Goal: Task Accomplishment & Management: Manage account settings

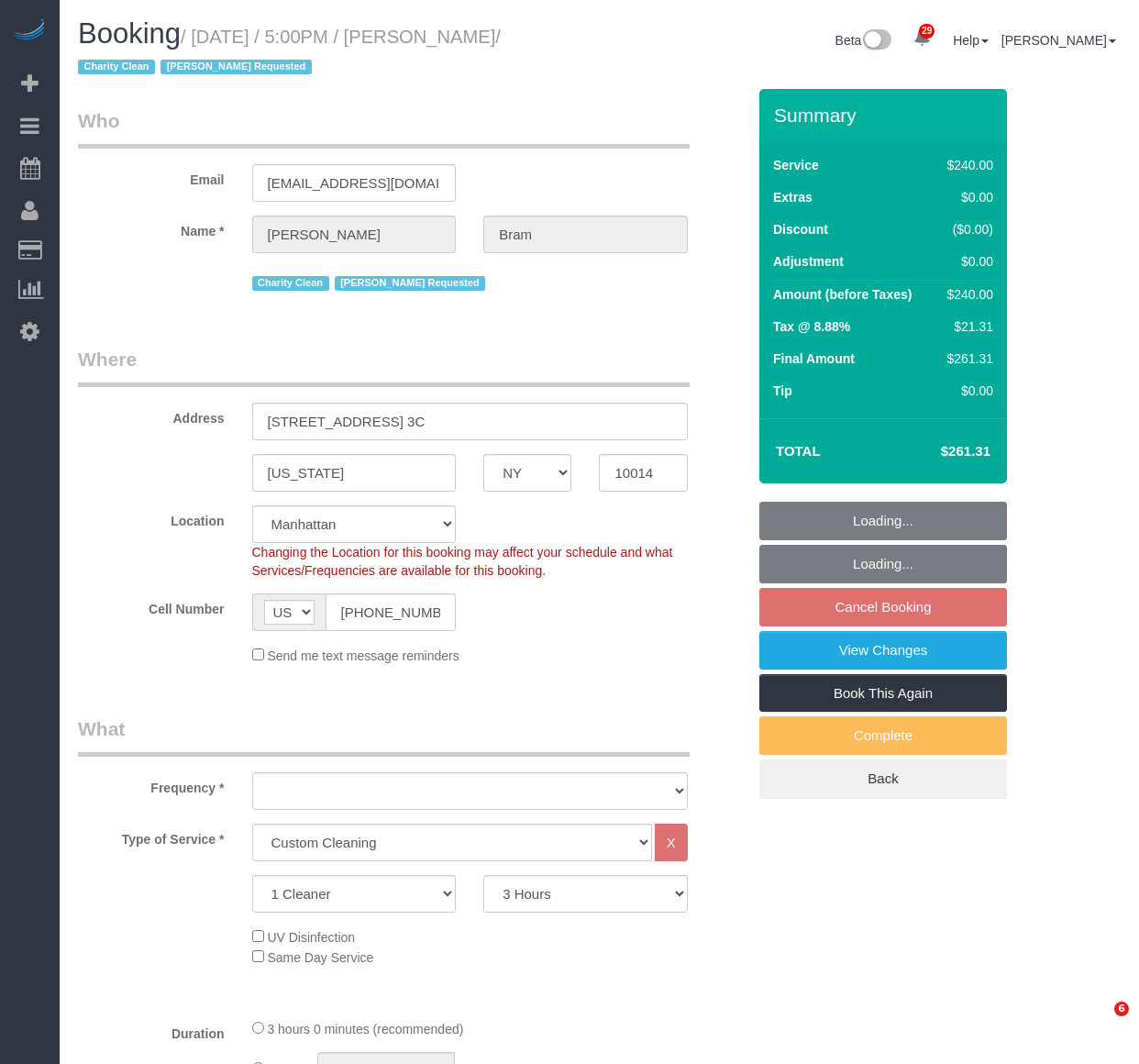
select select "NY"
select select "180"
select select "number:65"
select select "number:90"
select select "number:15"
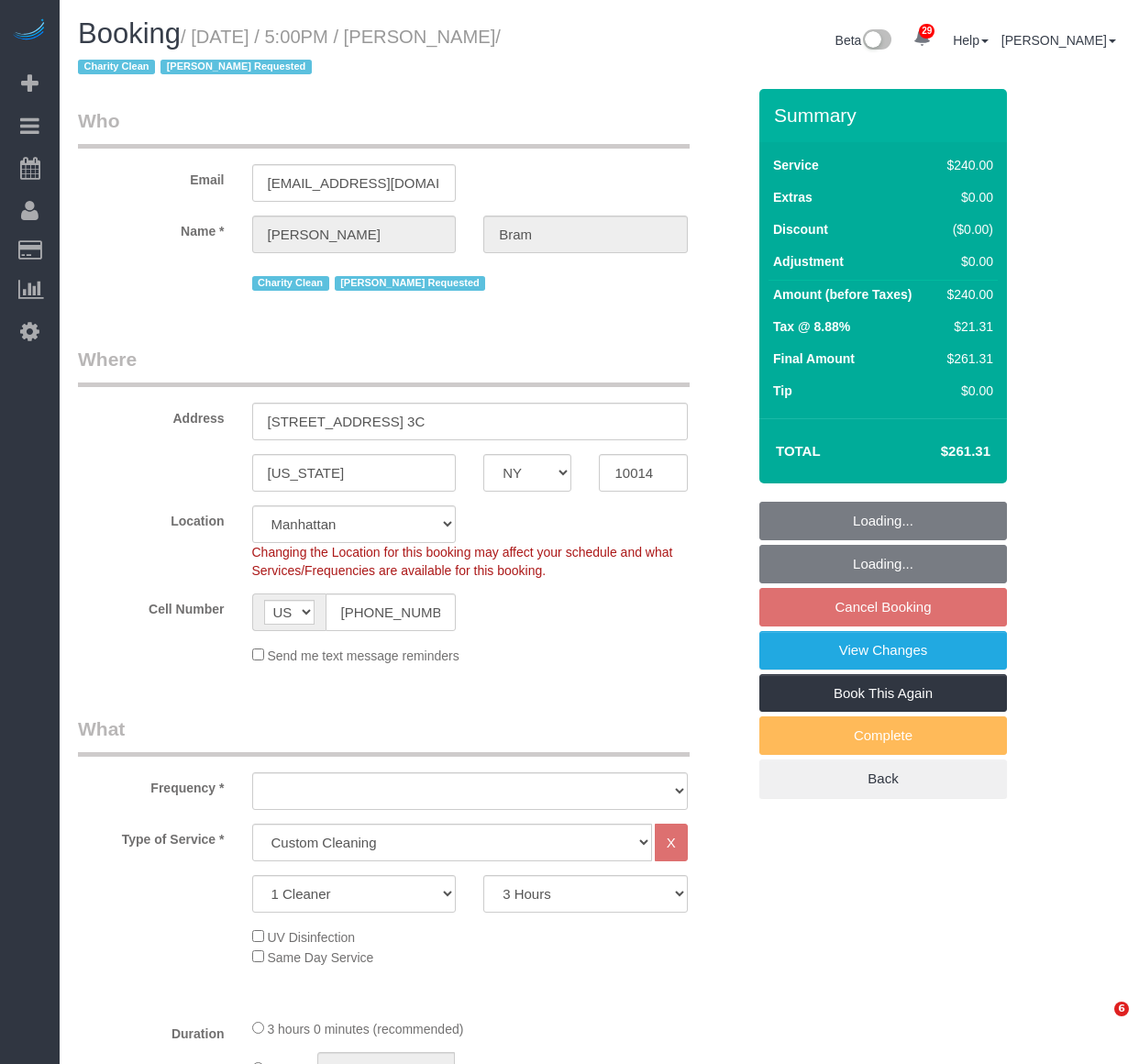
select select "number:7"
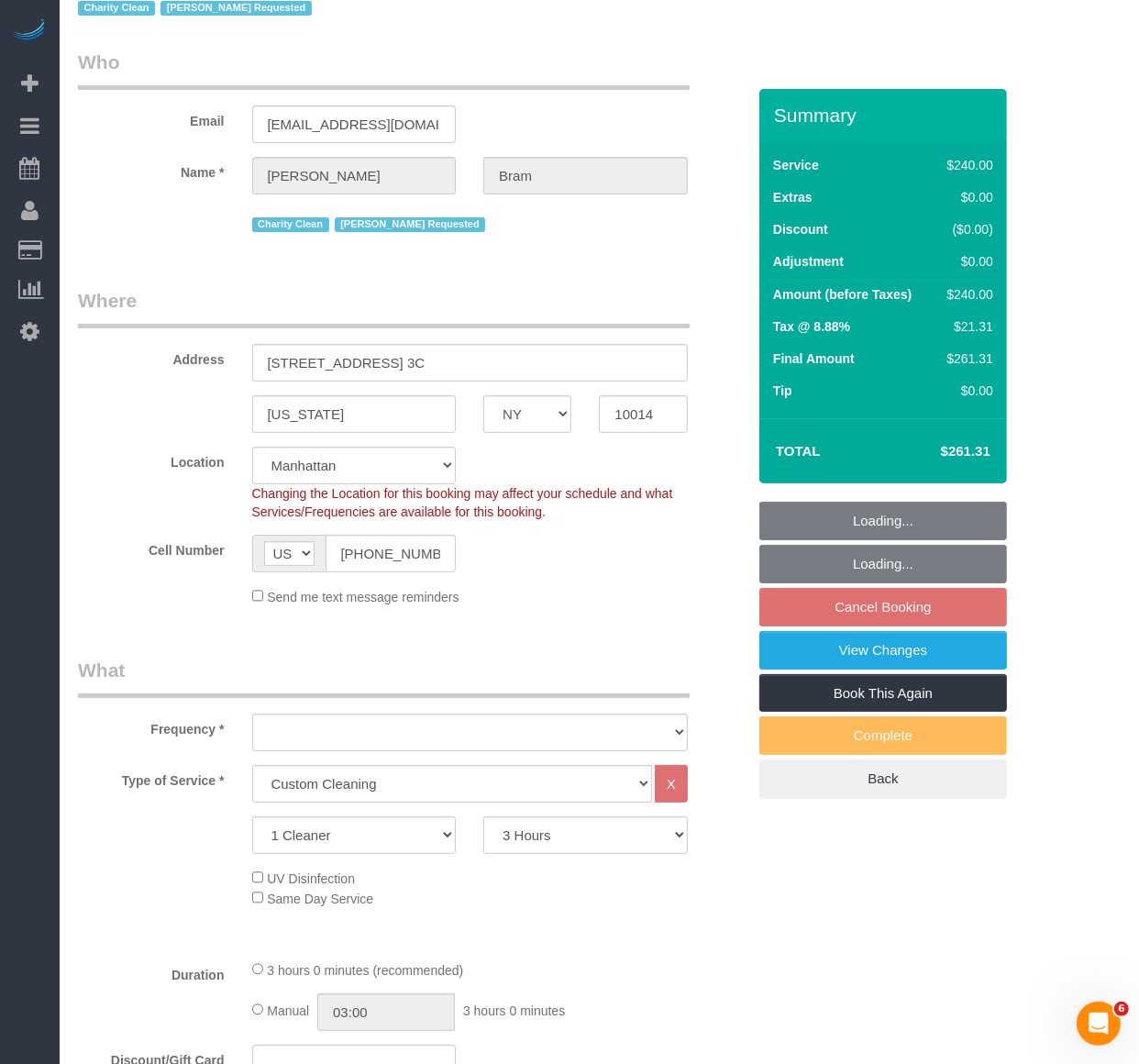
select select "string:stripe-pm_1SC3CH4VGloSiKo7djpQ3xeq"
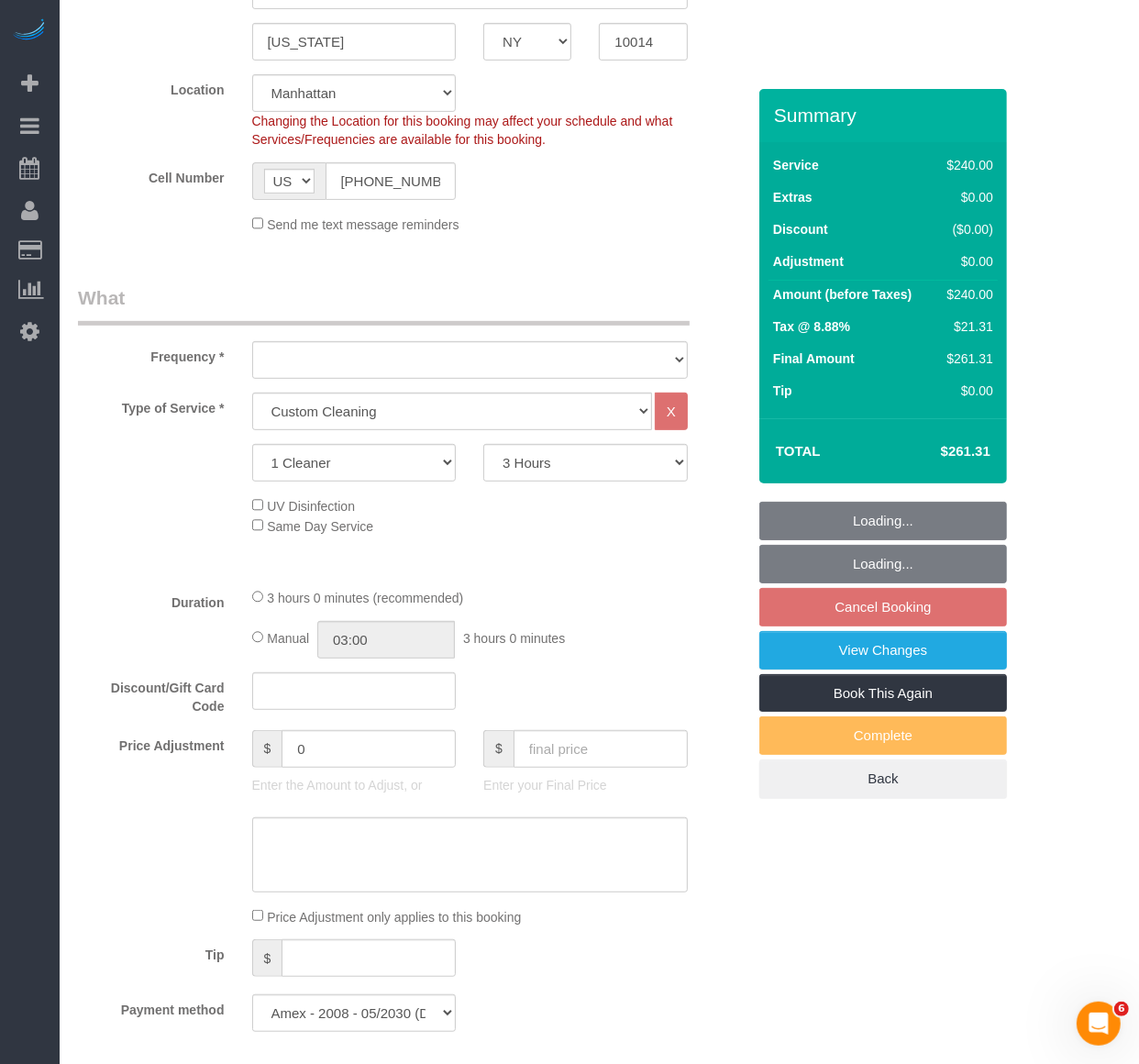
select select "object:1094"
select select "spot10"
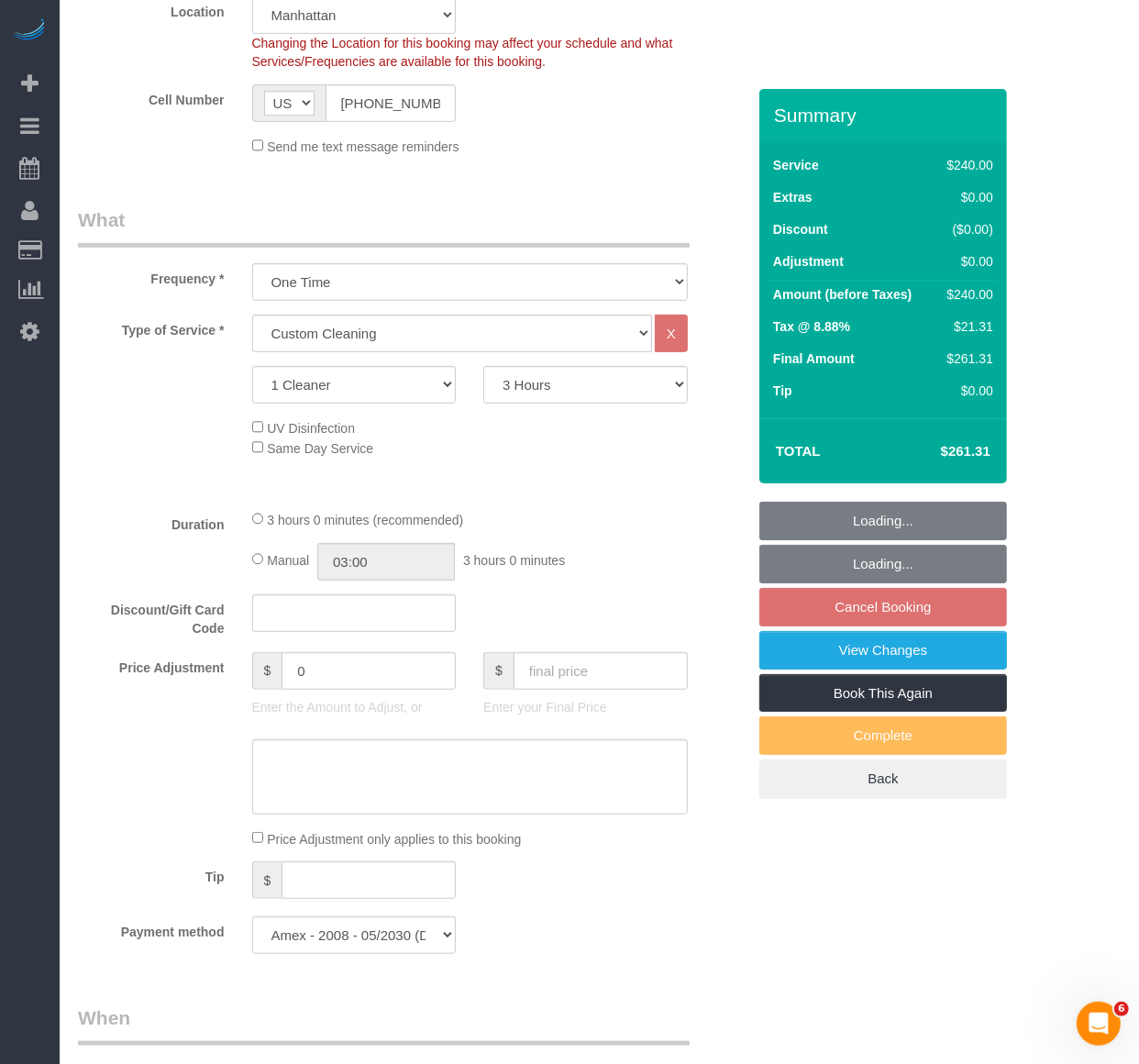
select select "object:1514"
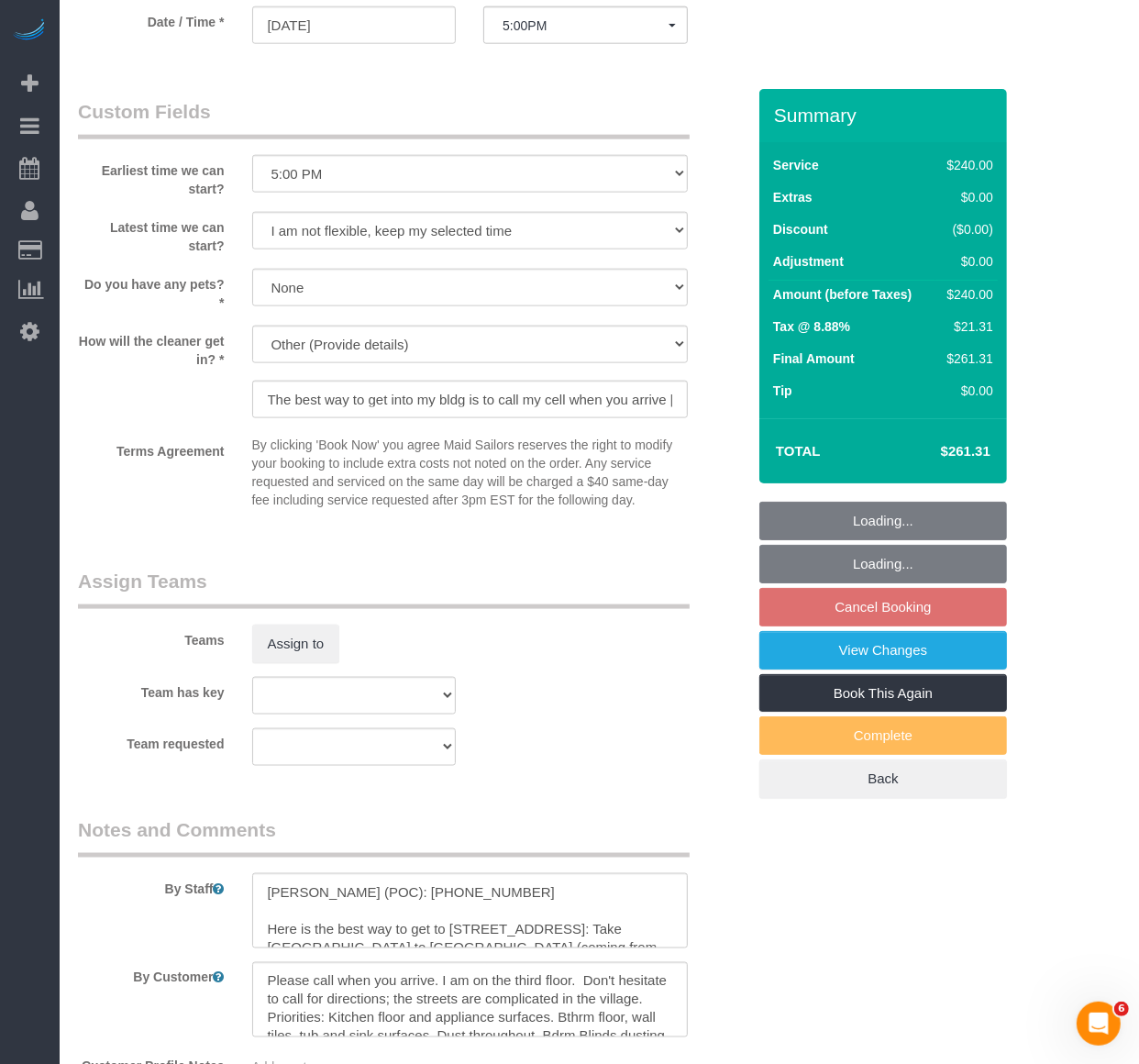
scroll to position [1630, 0]
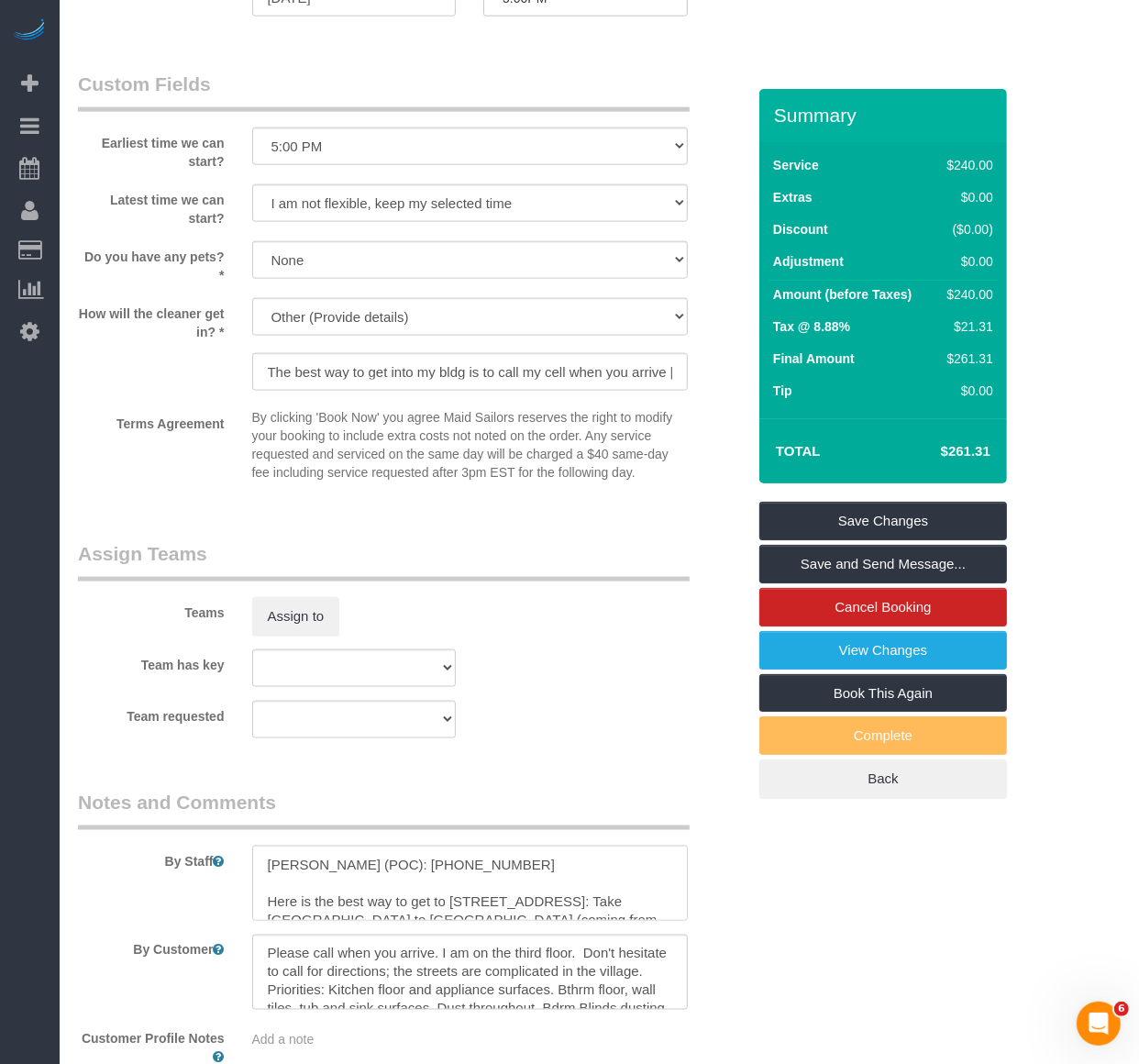
drag, startPoint x: 465, startPoint y: 870, endPoint x: 358, endPoint y: 863, distance: 107.2
click at [358, 863] on textarea at bounding box center [469, 883] width 435 height 75
paste textarea "4905263"
click at [378, 872] on textarea at bounding box center [469, 883] width 435 height 75
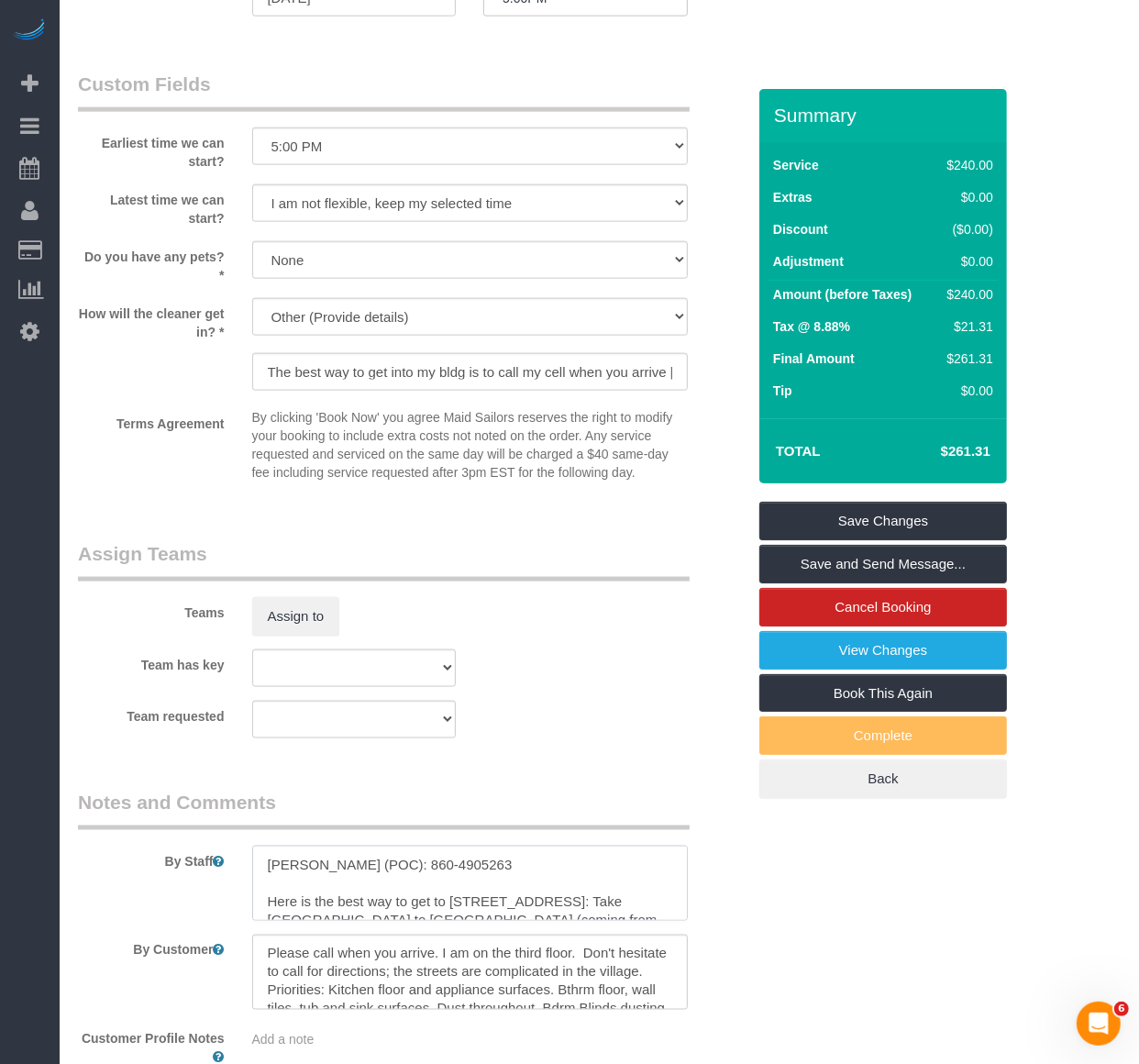
click at [415, 865] on textarea at bounding box center [469, 883] width 435 height 75
type textarea "Emma (POC): 860-490-5263 Here is the best way to get to 227 Waverly Place: Take…"
click at [881, 514] on link "Save Changes" at bounding box center [883, 521] width 248 height 39
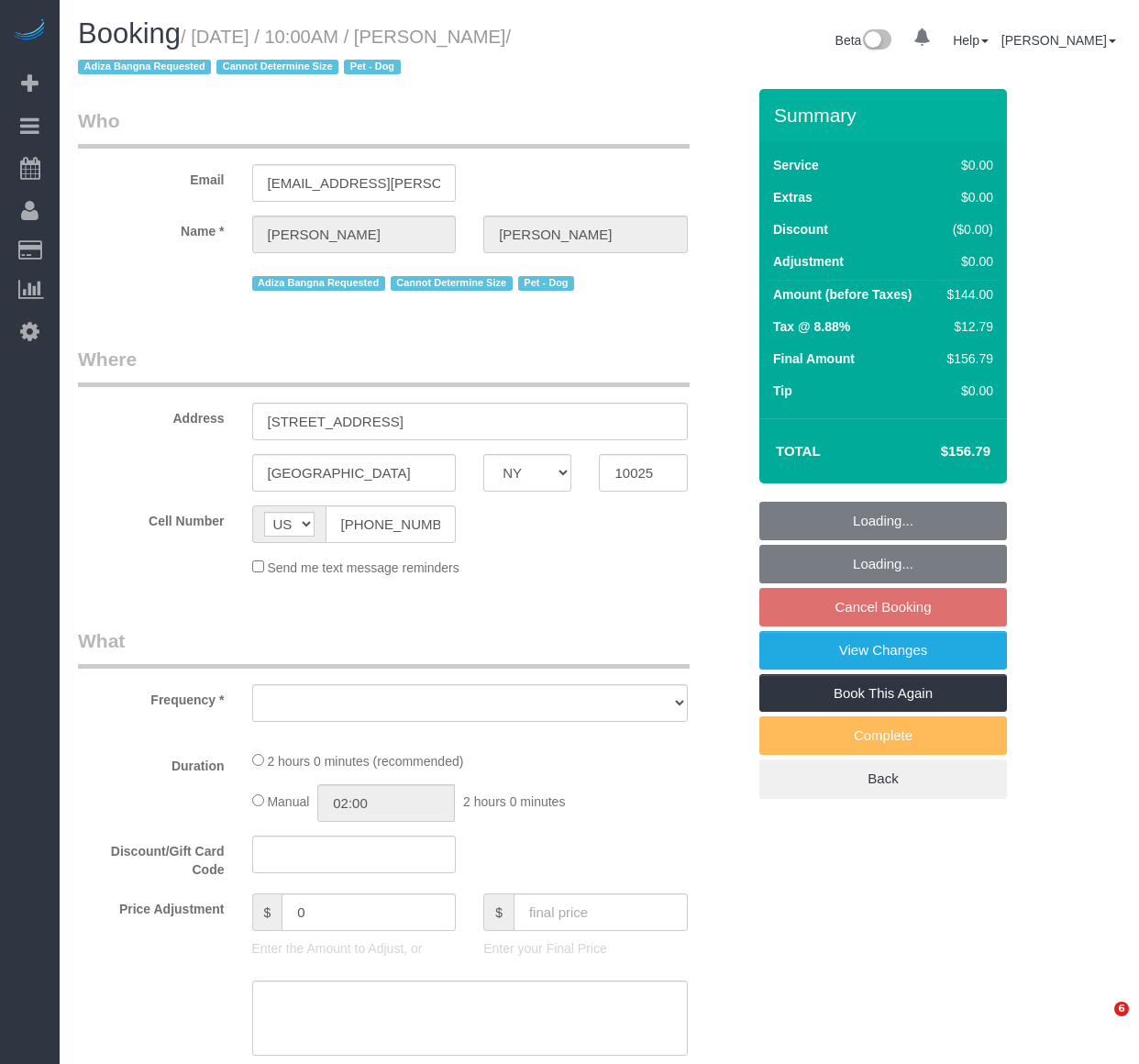
select select "NY"
select select "number:56"
select select "number:70"
select select "number:13"
select select "number:5"
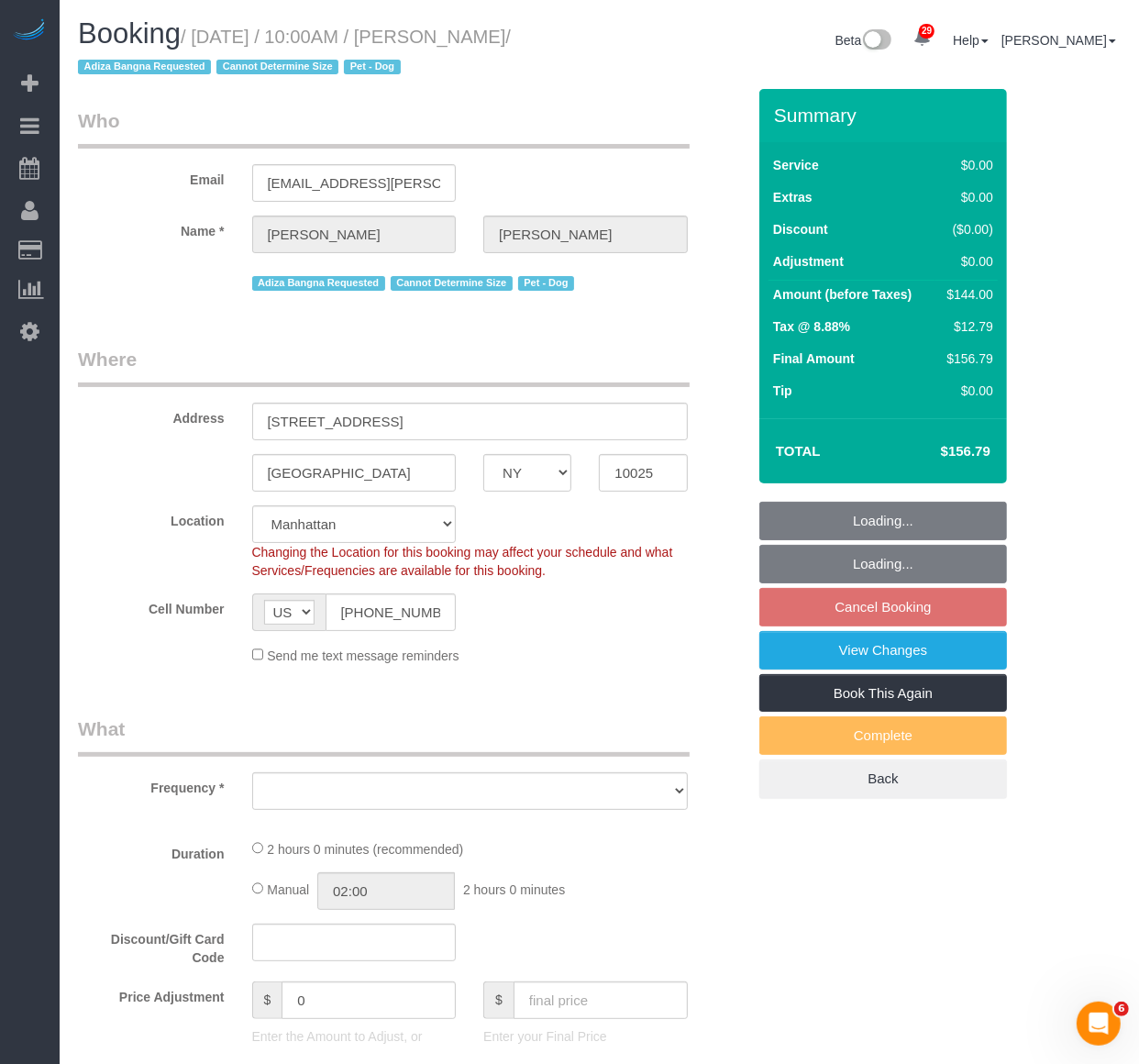
select select "object:970"
select select "string:stripe-pm_1R59h04VGloSiKo7g9WmXDAi"
select select "object:974"
select select "spot2"
select select "1"
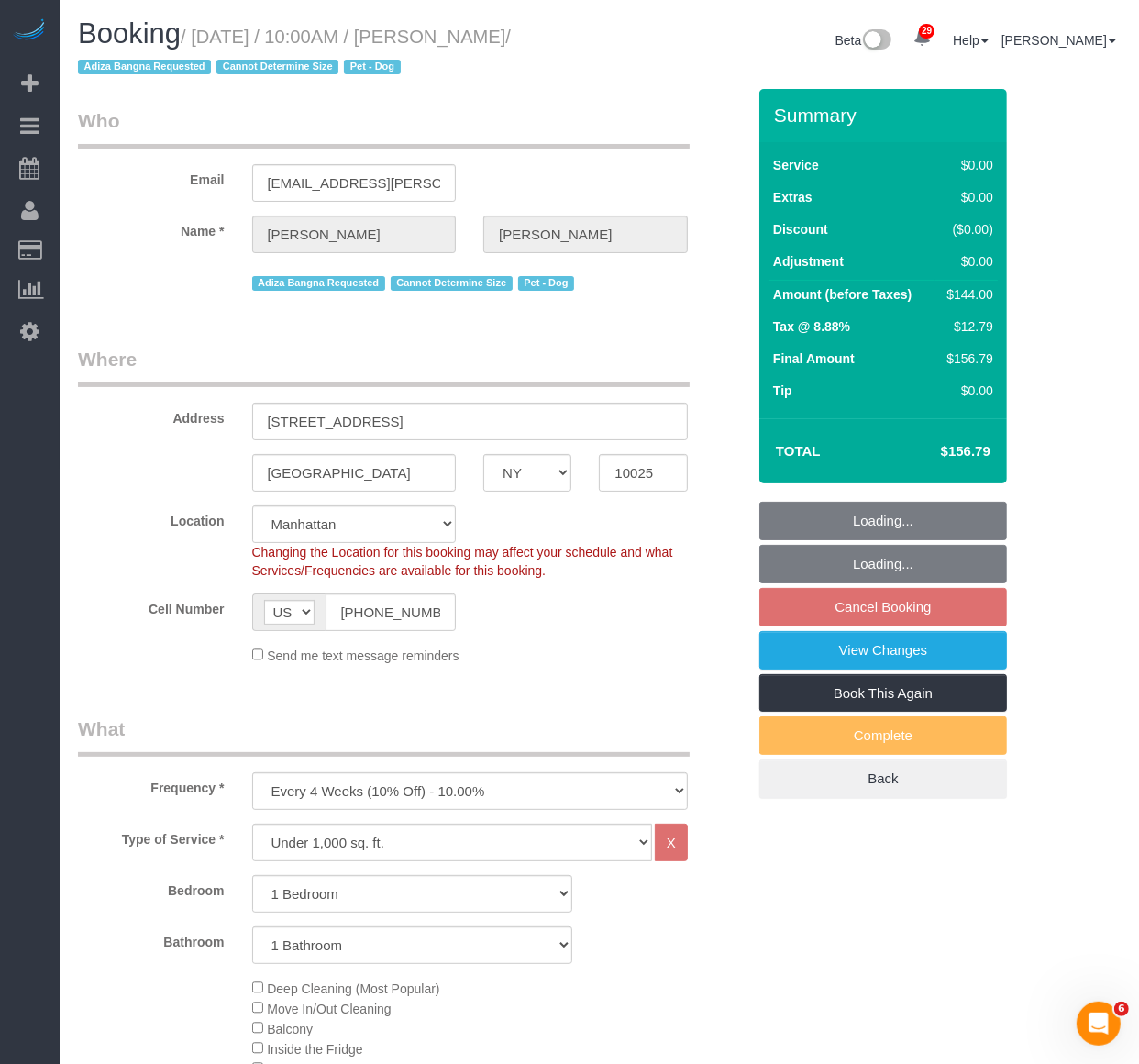
select select "1"
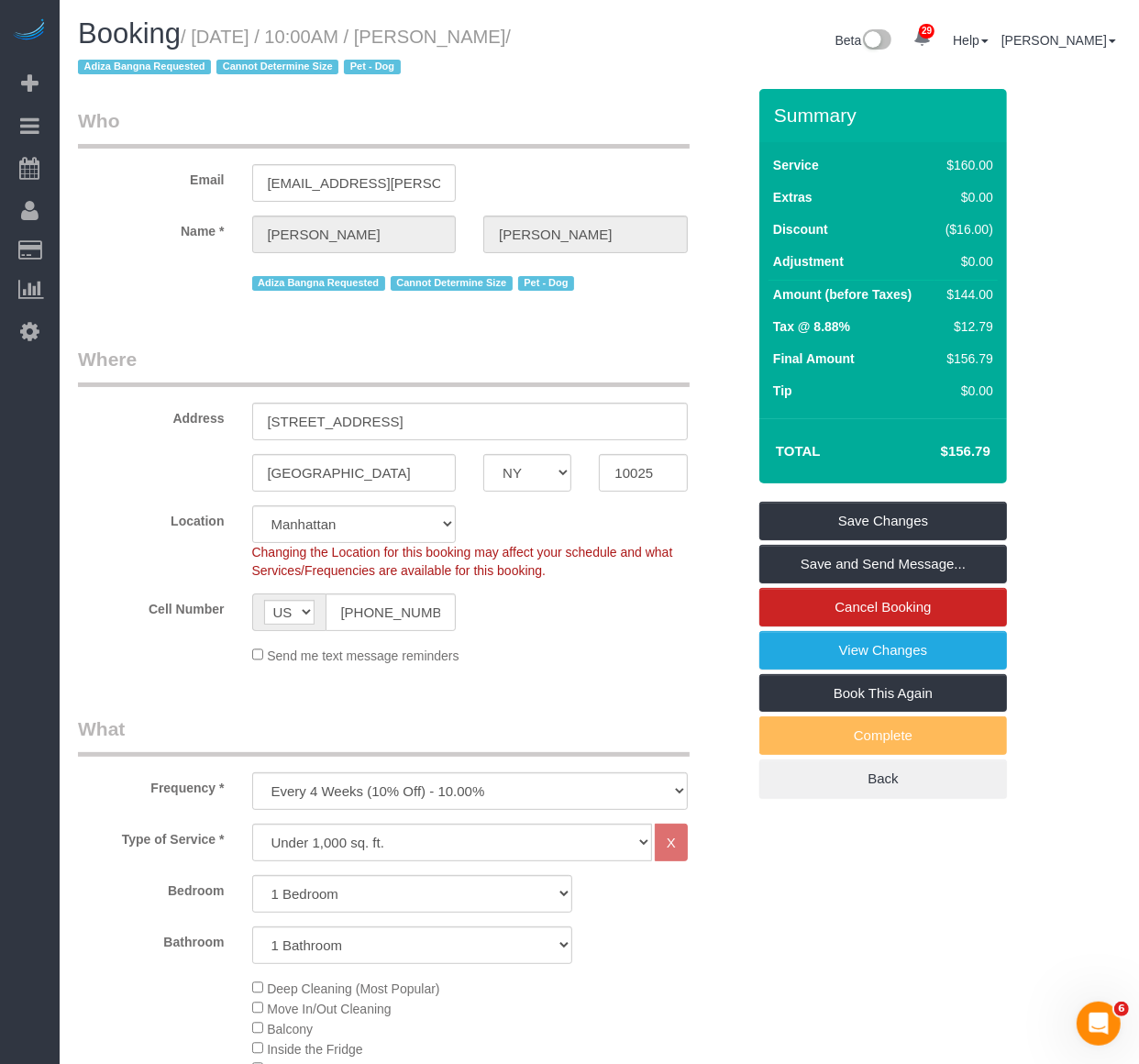
drag, startPoint x: 141, startPoint y: 65, endPoint x: 198, endPoint y: 40, distance: 62.2
click at [198, 40] on small "/ September 29, 2025 / 10:00AM / Justine Drohan / Adiza Bangna Requested Cannot…" at bounding box center [294, 52] width 432 height 51
copy small "September 29, 2025 / 10:00AM / Justine Drohan"
click at [535, 110] on legend "Who" at bounding box center [384, 127] width 612 height 42
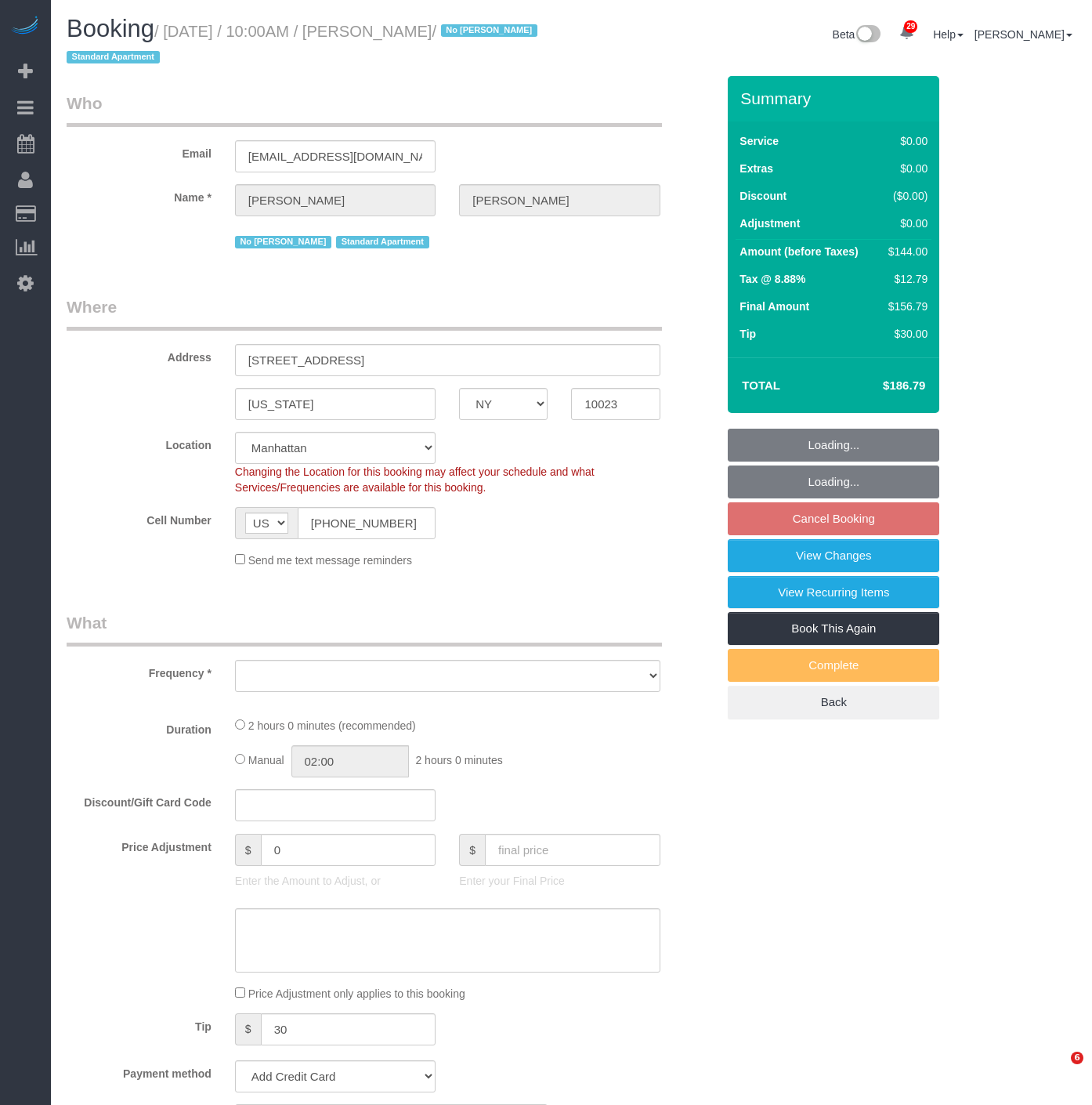
select select "NY"
select select "object:823"
select select "string:stripe-pm_1MzMDc4VGloSiKo7xNndlTC7"
select select "object:827"
select select "spot3"
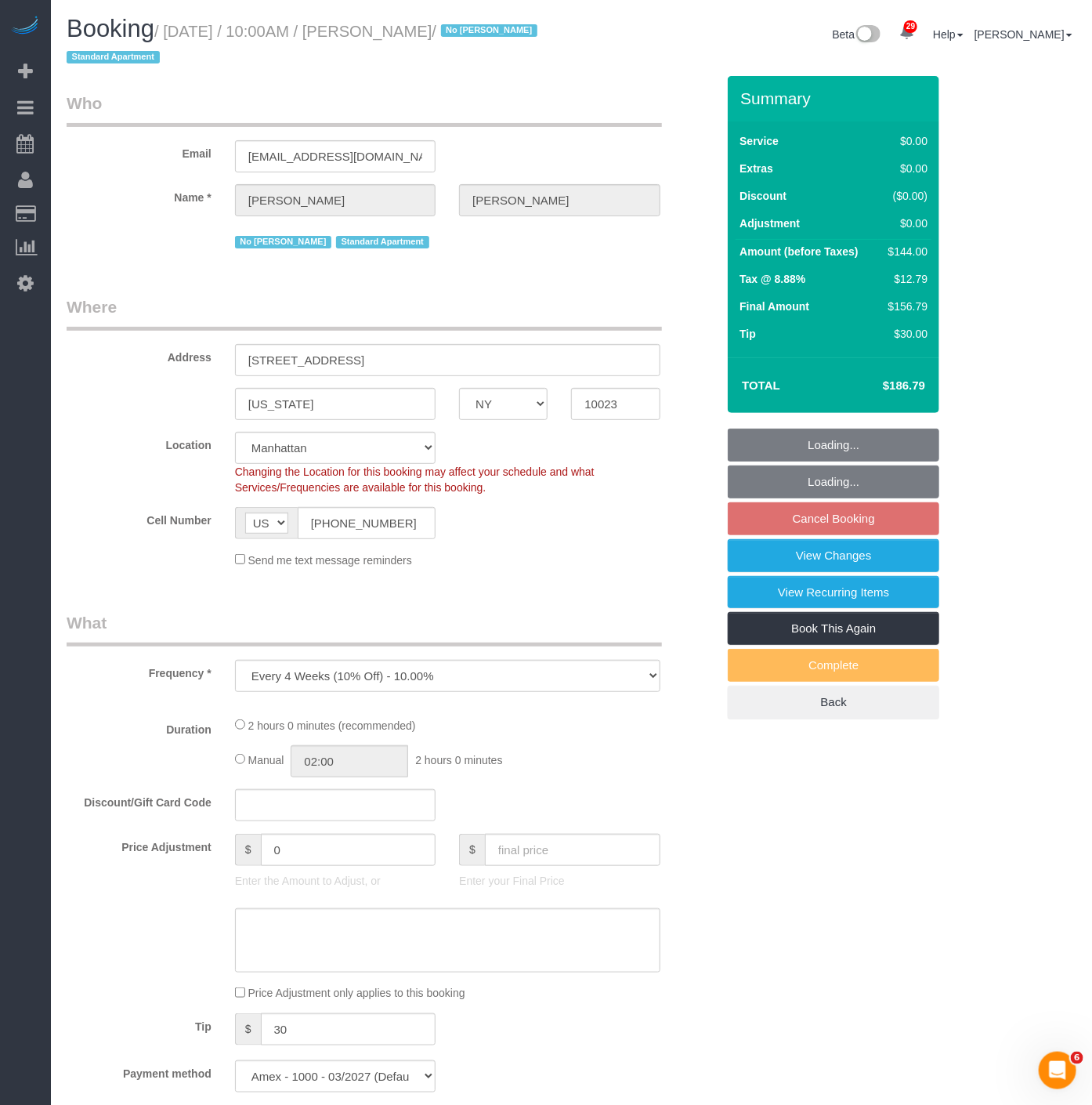
select select "number:56"
select select "number:74"
select select "number:15"
select select "number:6"
select select "1"
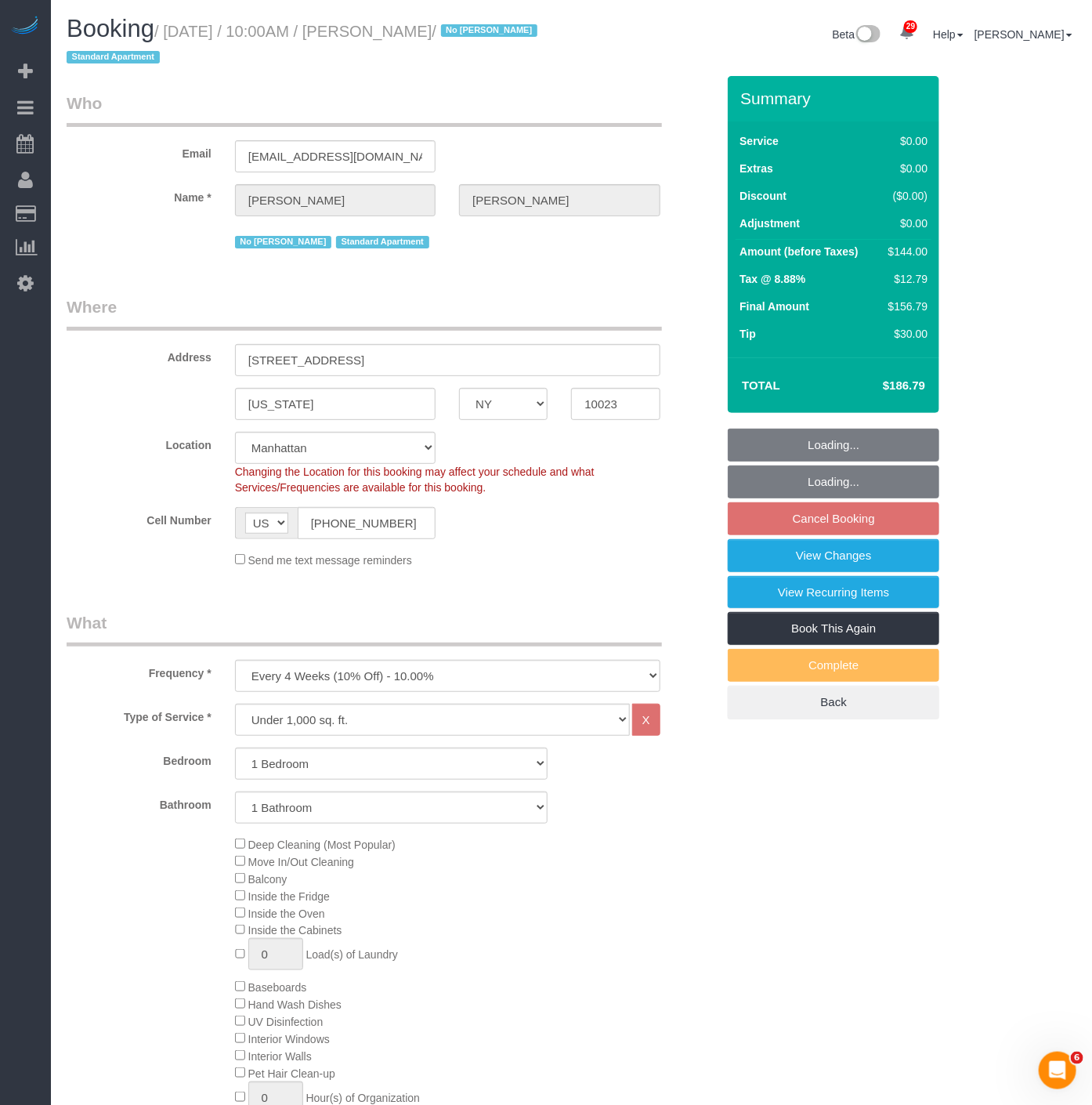
select select "1"
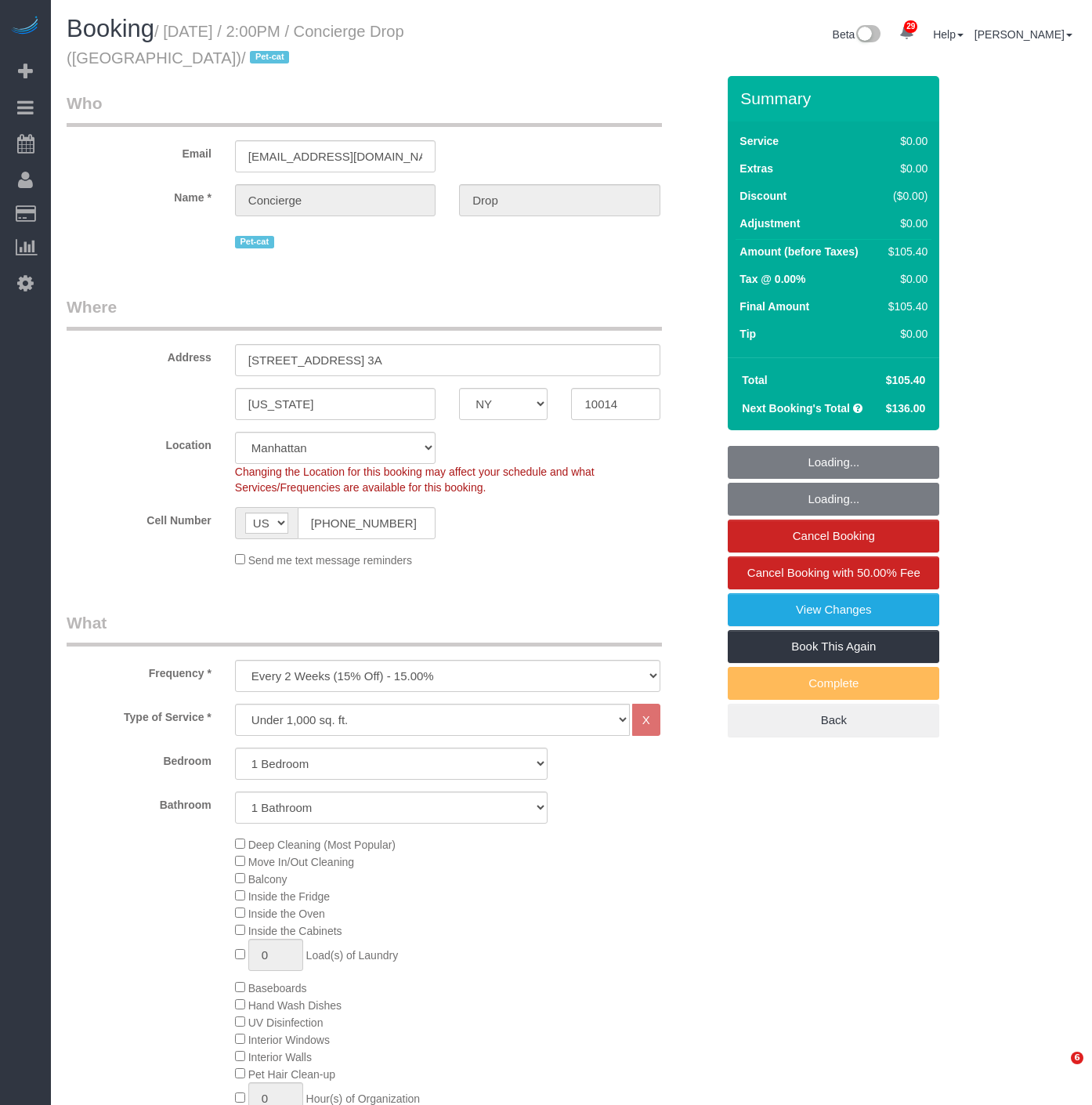
select select "NY"
select select "1"
select select "number:56"
select select "number:79"
select select "number:15"
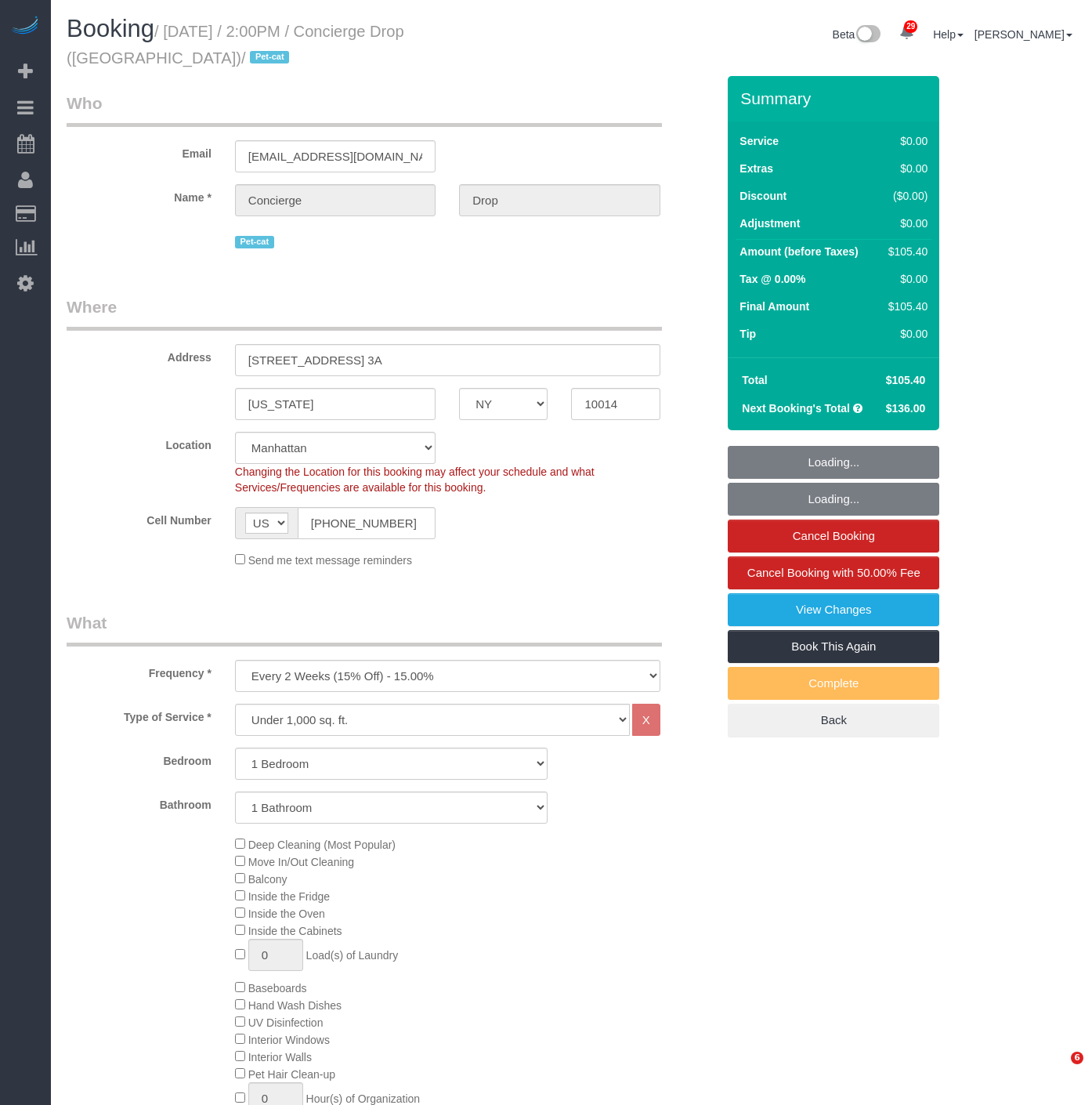
select select "number:7"
select select "spot1"
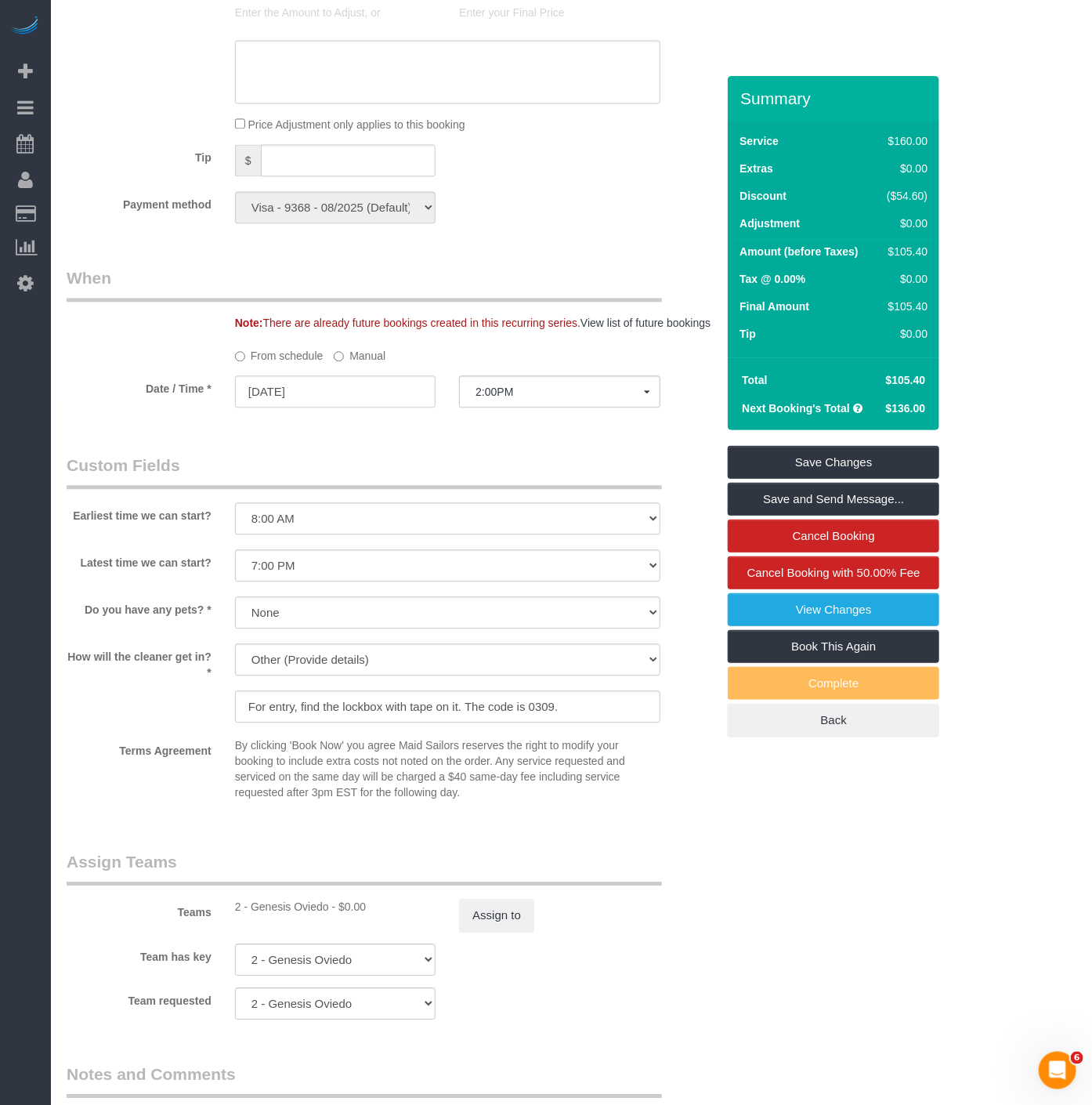
scroll to position [1479, 0]
